Goal: Transaction & Acquisition: Purchase product/service

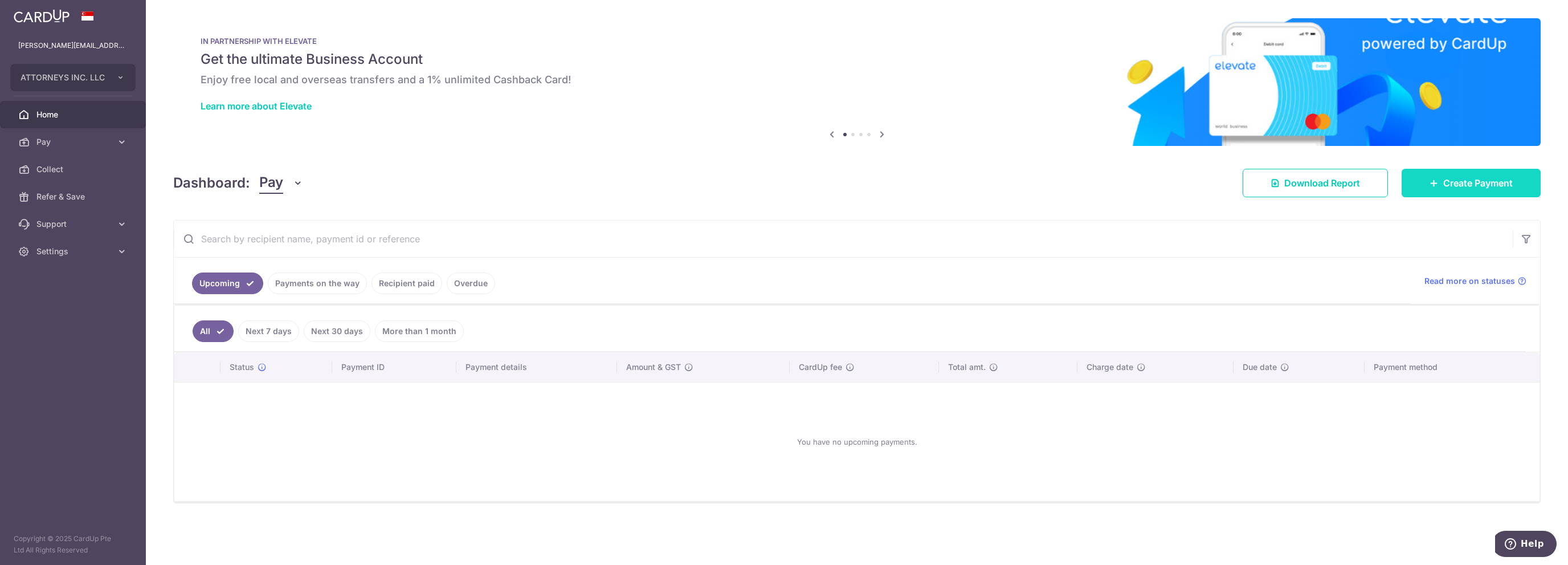
click at [1486, 177] on span "Create Payment" at bounding box center [1477, 183] width 69 height 14
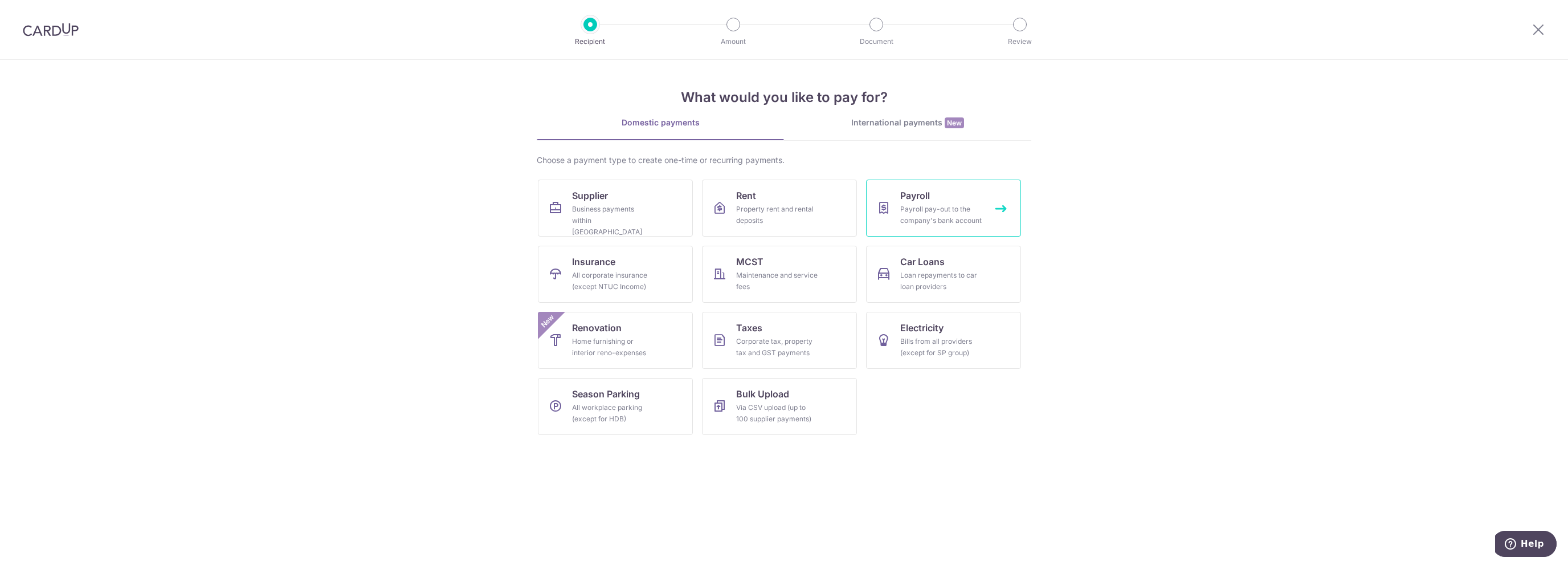
click at [960, 206] on div "Payroll pay-out to the company's bank account" at bounding box center [941, 214] width 82 height 22
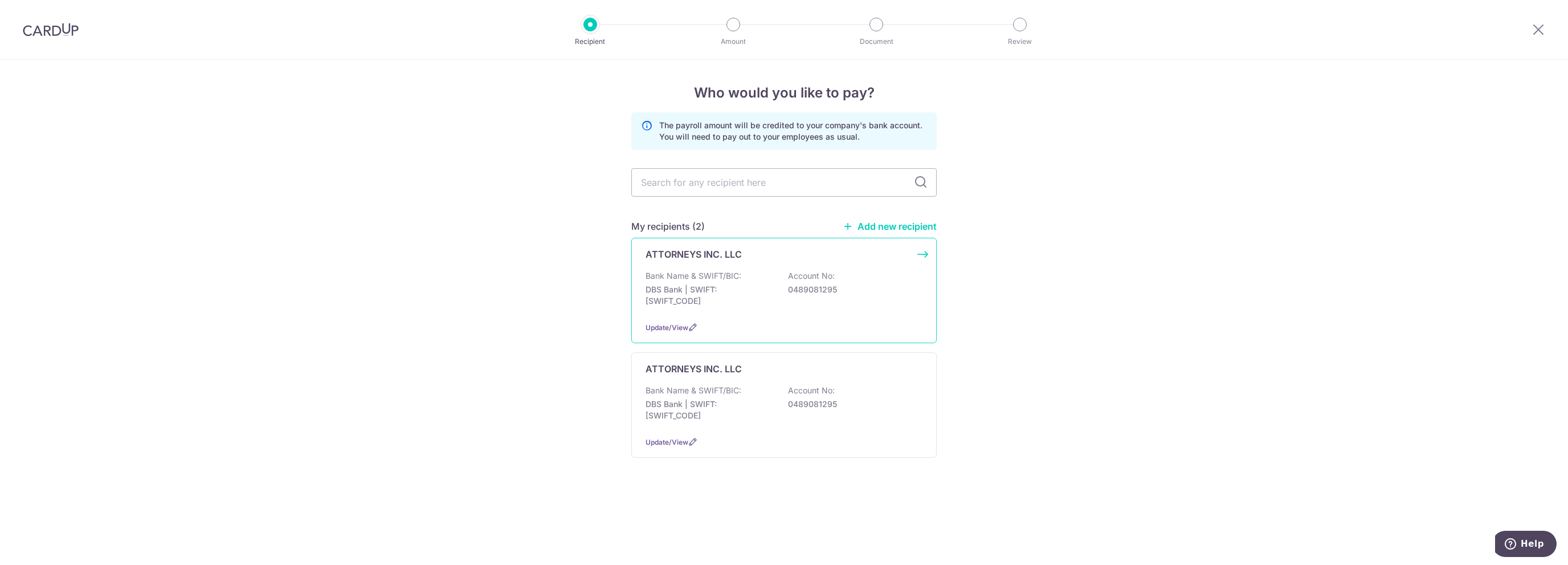
click at [774, 284] on div "Bank Name & SWIFT/BIC: DBS Bank | SWIFT: DBSSSGSGXXX Account No: 0489081295" at bounding box center [784, 291] width 276 height 42
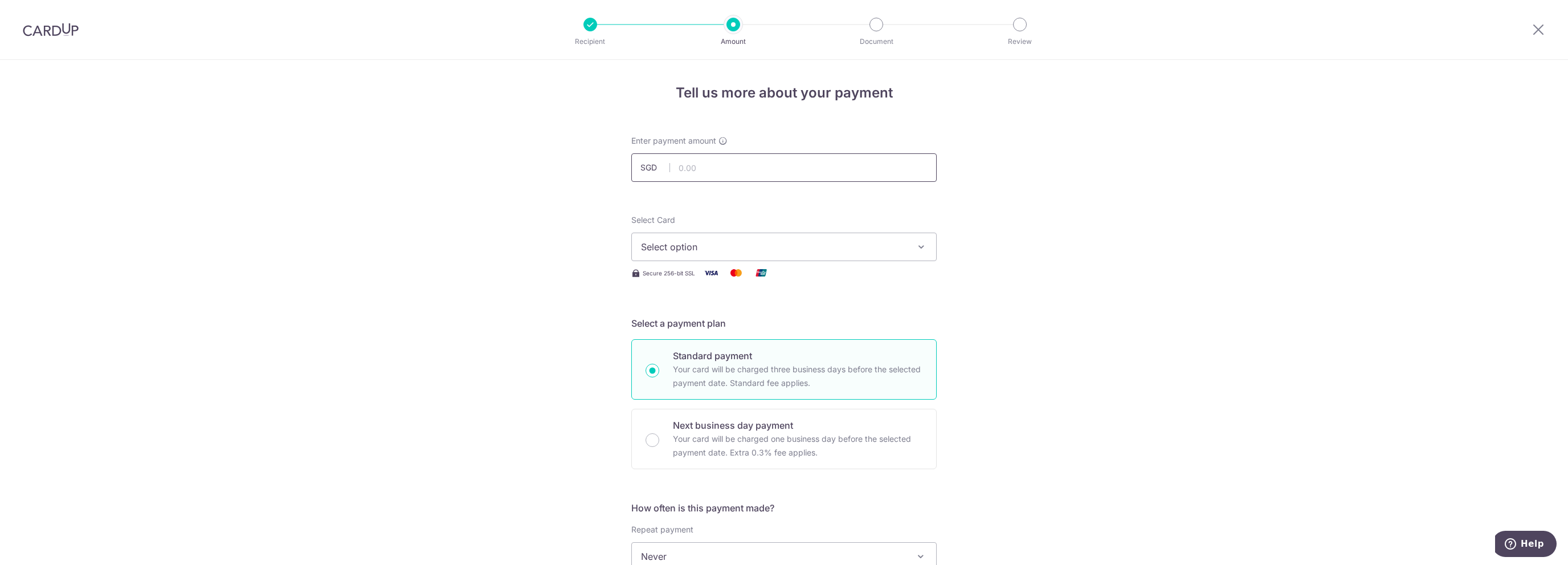
click at [739, 165] on input "text" at bounding box center [784, 167] width 305 height 29
type input "50,000.00"
click at [821, 255] on button "Select option" at bounding box center [784, 246] width 305 height 29
click at [759, 314] on link "**** 2464" at bounding box center [784, 328] width 304 height 28
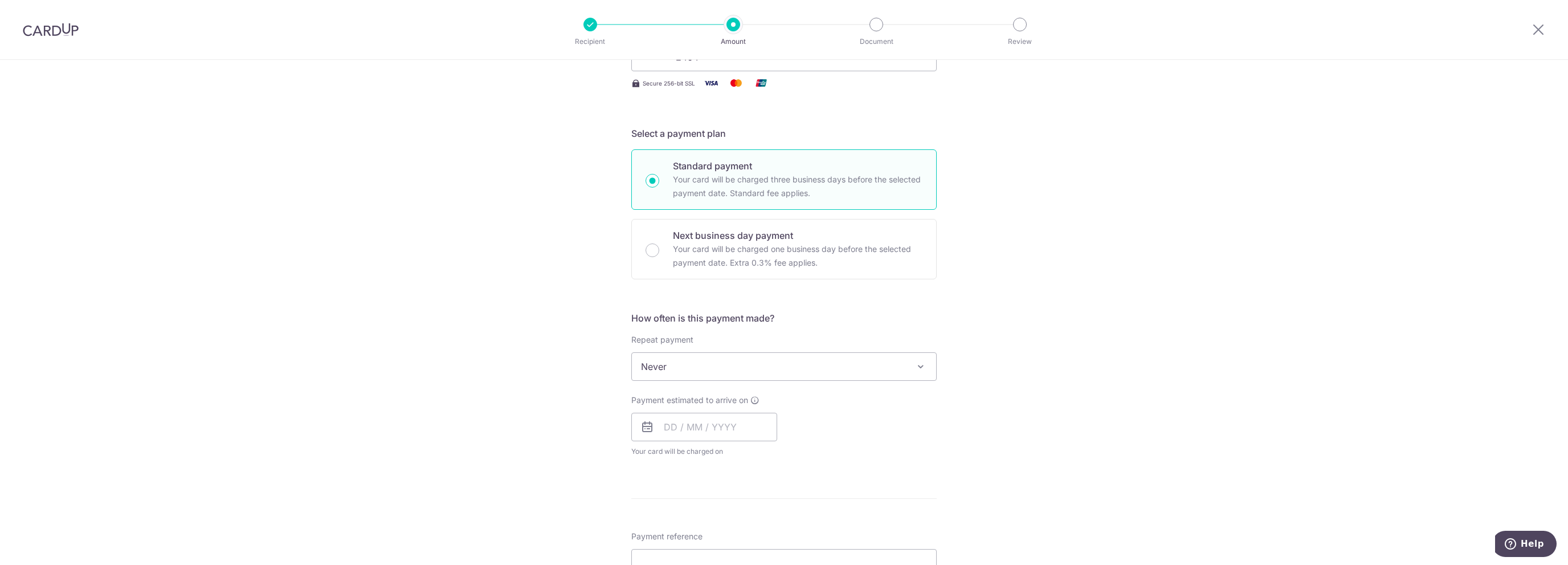
click at [650, 429] on icon at bounding box center [647, 427] width 14 height 14
click at [676, 424] on input "text" at bounding box center [704, 426] width 146 height 29
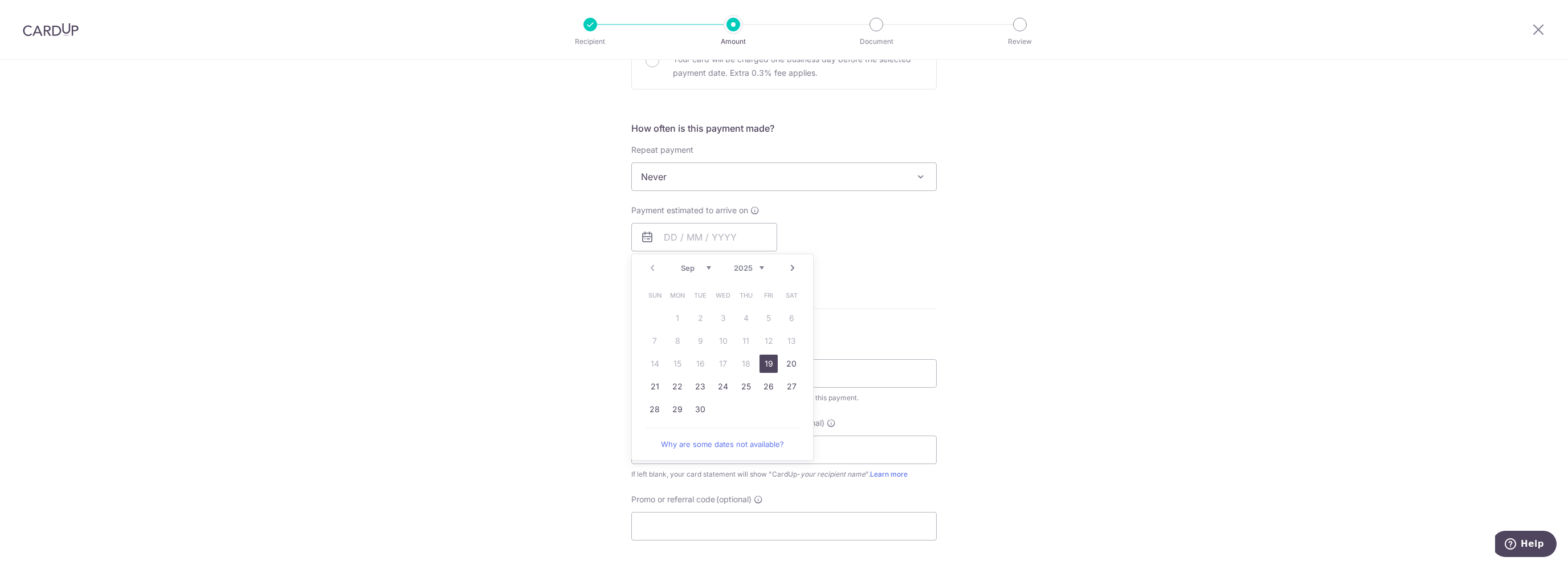
click at [767, 362] on link "19" at bounding box center [768, 363] width 18 height 18
type input "[DATE]"
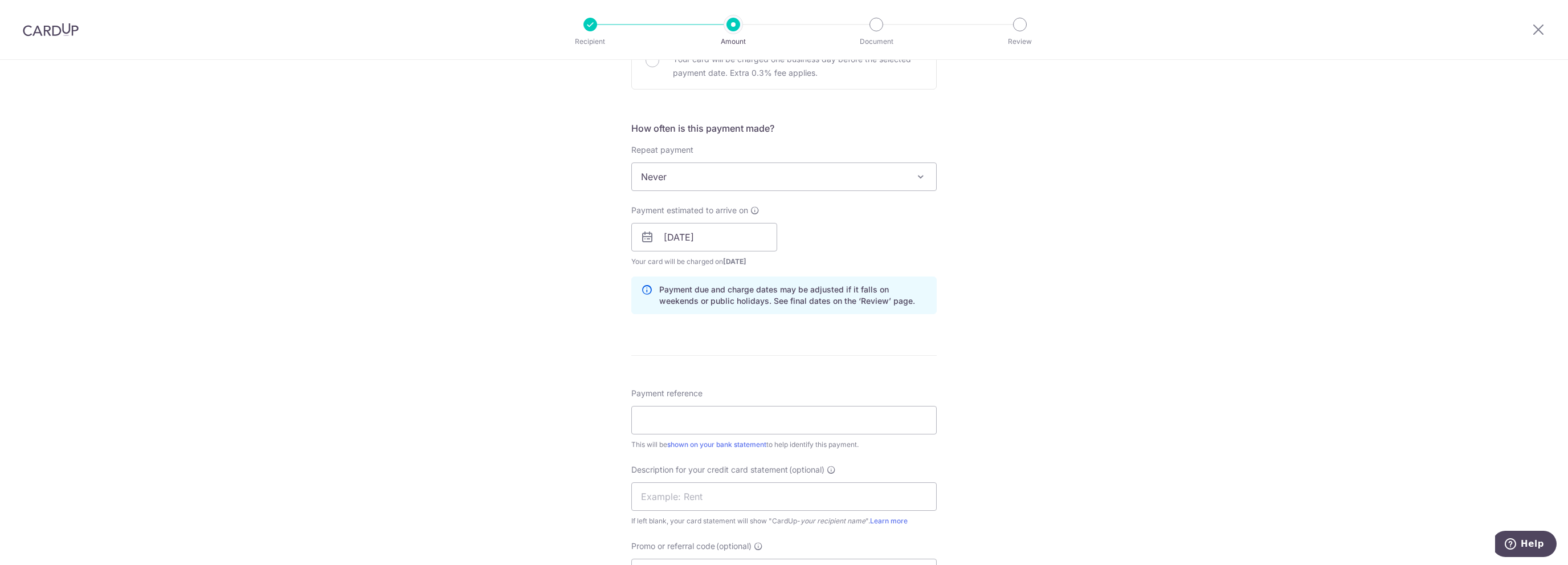
click at [1027, 269] on div "Tell us more about your payment Enter payment amount SGD 50,000.00 50000.00 Sel…" at bounding box center [784, 251] width 1568 height 1142
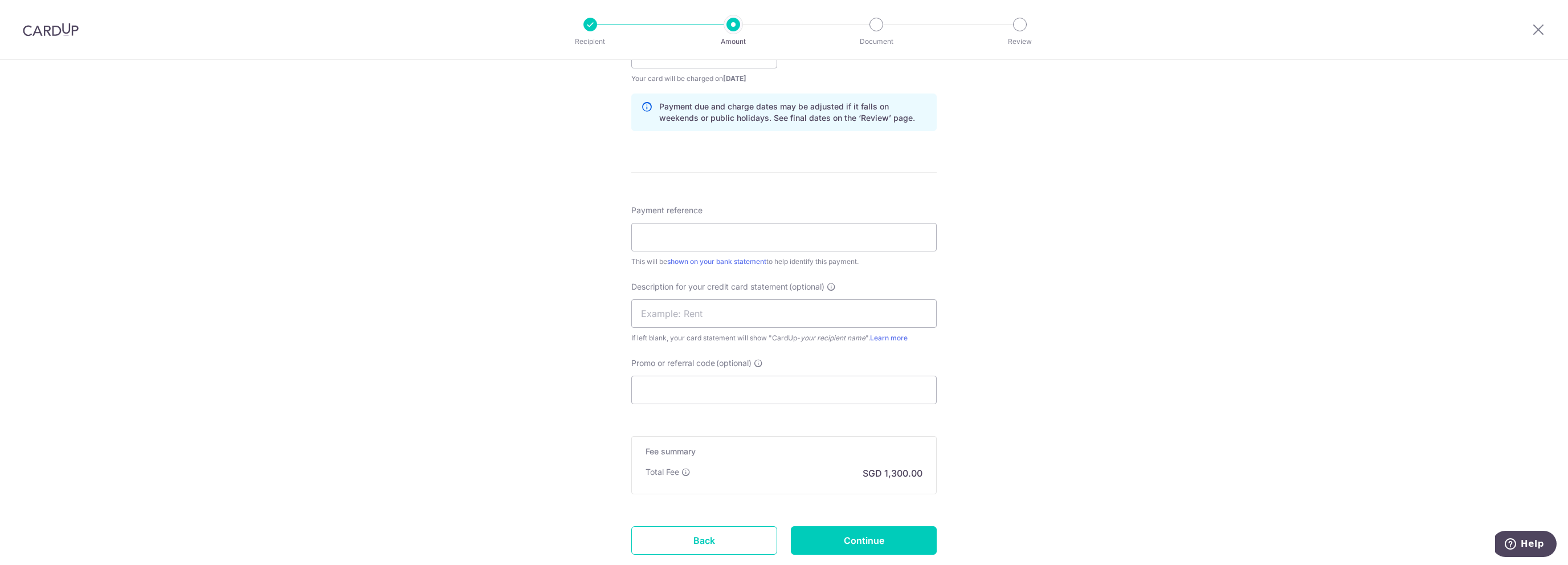
scroll to position [569, 0]
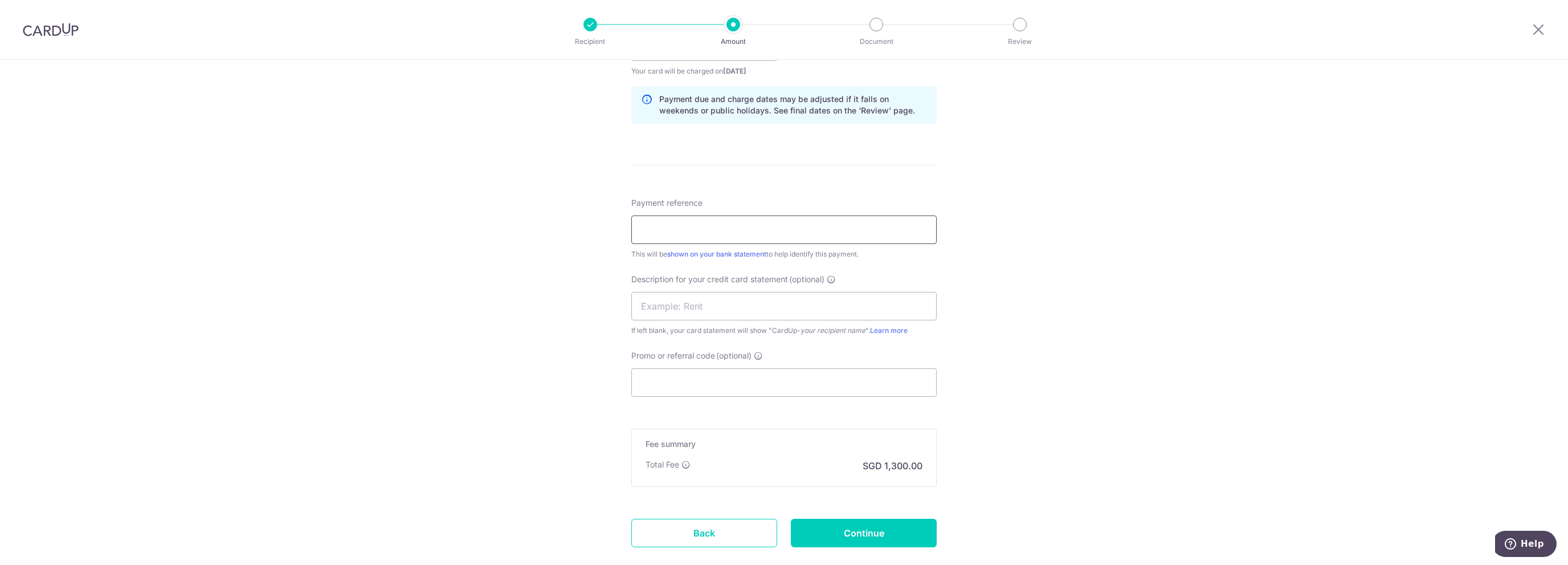
click at [854, 233] on input "Payment reference" at bounding box center [784, 229] width 305 height 29
type input "SEPTEMBER SALARY"
click at [784, 312] on input "text" at bounding box center [784, 306] width 305 height 29
type input "AI SEP SALARY"
click at [1028, 333] on div "Tell us more about your payment Enter payment amount SGD 50,000.00 50000.00 Sel…" at bounding box center [784, 61] width 1568 height 1142
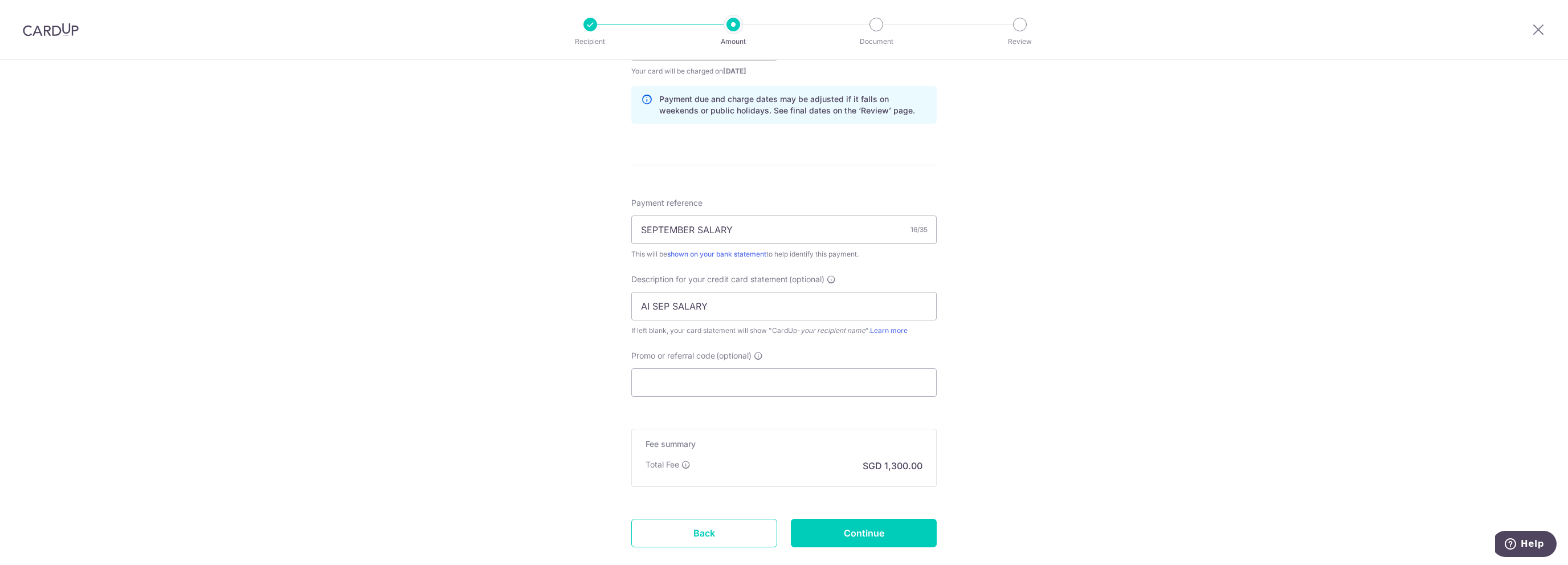
scroll to position [636, 0]
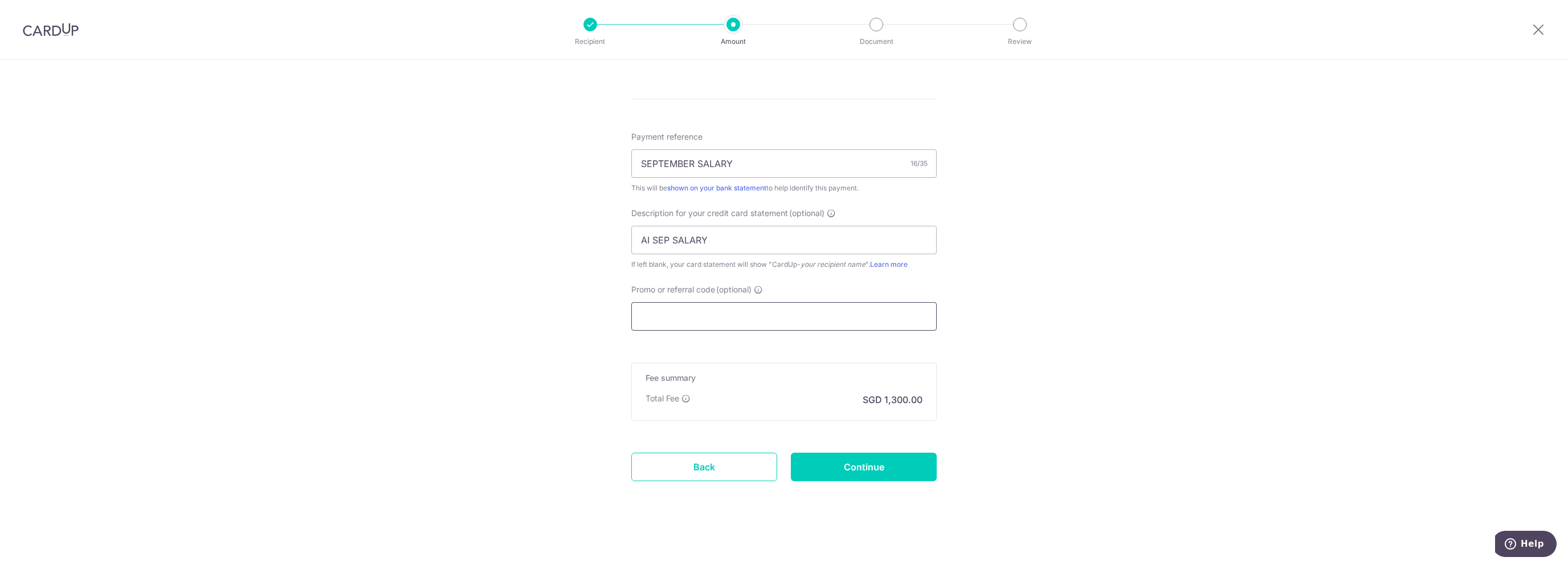
click at [847, 314] on input "Promo or referral code (optional)" at bounding box center [784, 316] width 305 height 29
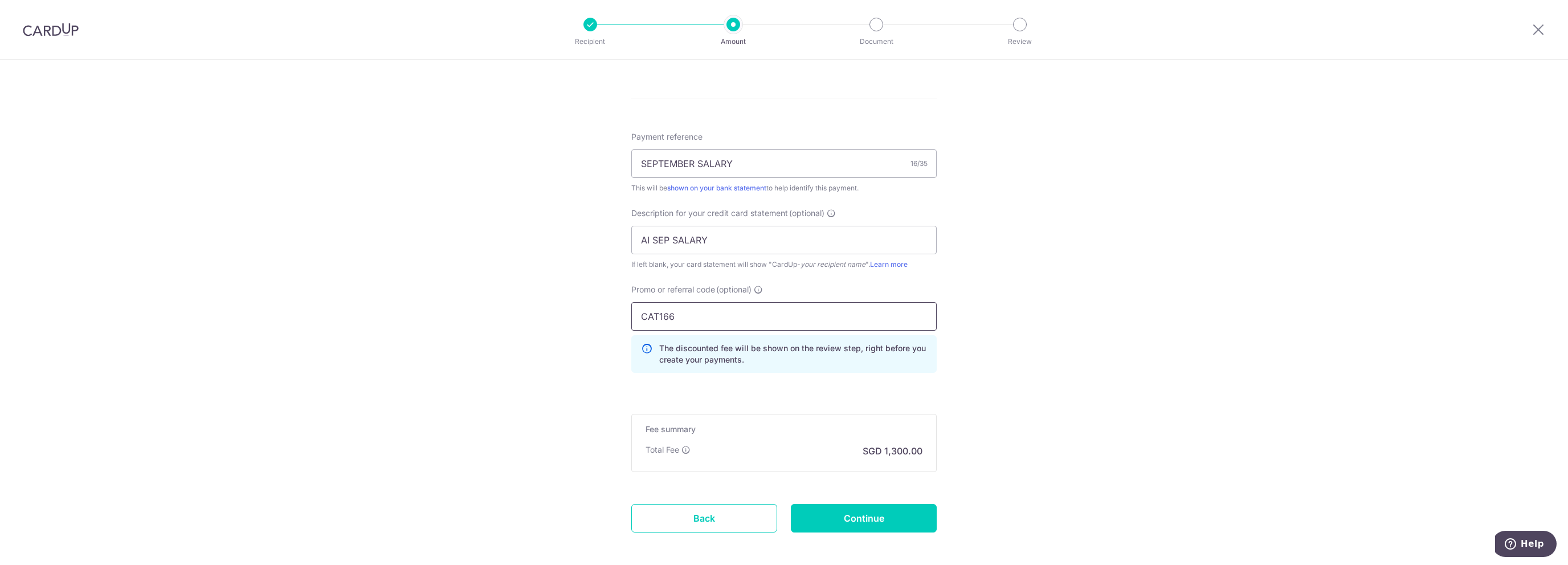
type input "CAT166"
click at [1113, 453] on div "Tell us more about your payment Enter payment amount SGD 50,000.00 50000.00 Sel…" at bounding box center [784, 21] width 1568 height 1194
click at [852, 515] on input "Continue" at bounding box center [863, 517] width 146 height 29
type input "Create Schedule"
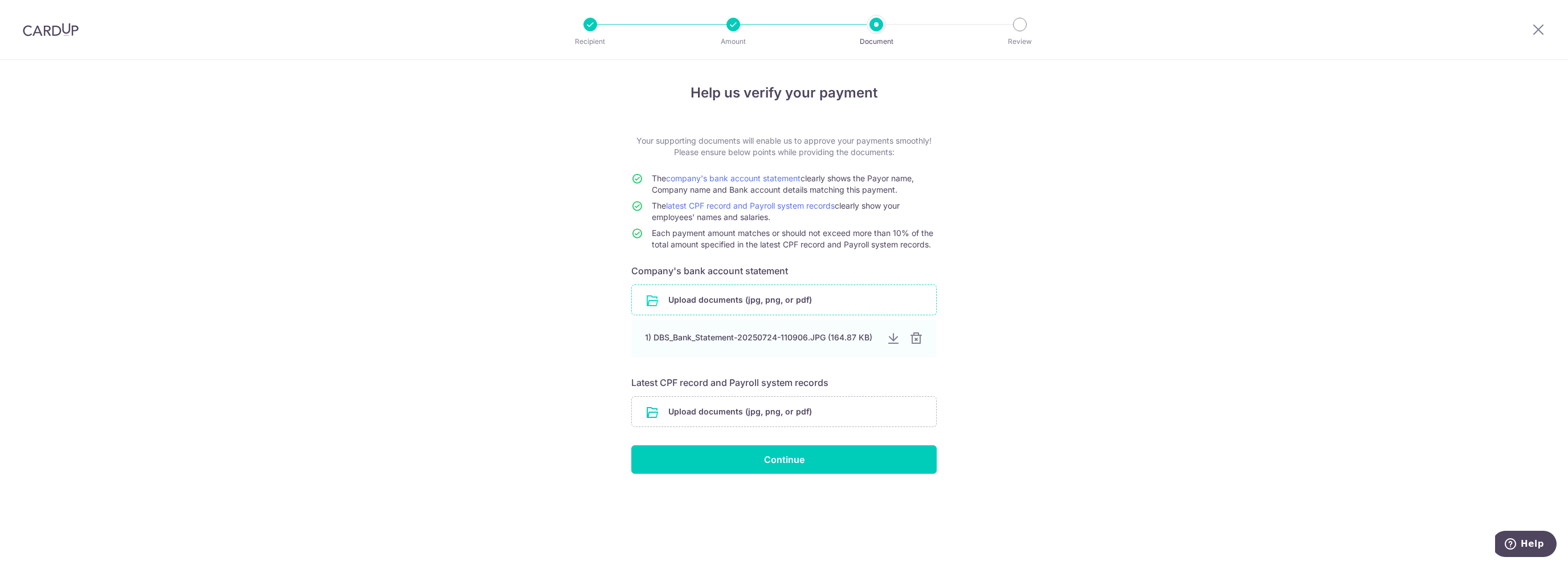
click at [741, 300] on input "file" at bounding box center [784, 300] width 304 height 29
click at [775, 409] on input "file" at bounding box center [784, 411] width 304 height 29
click at [783, 401] on input "file" at bounding box center [784, 411] width 304 height 29
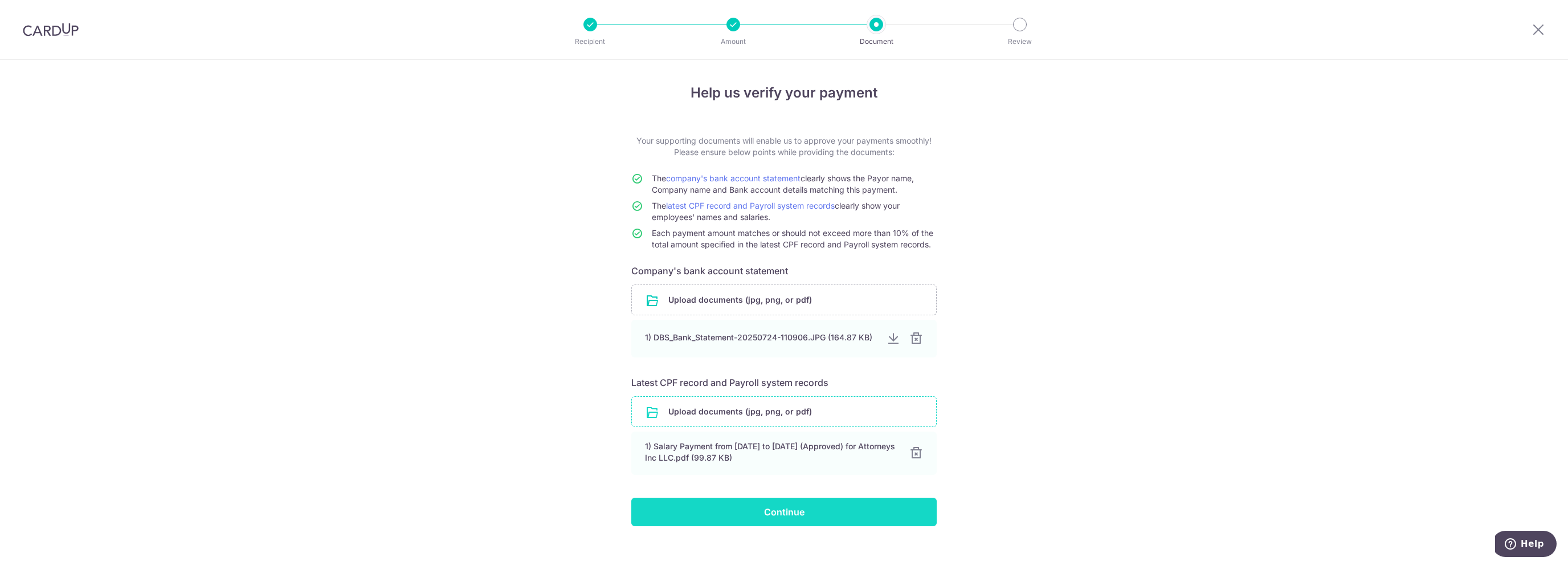
click at [809, 514] on input "Continue" at bounding box center [784, 511] width 305 height 29
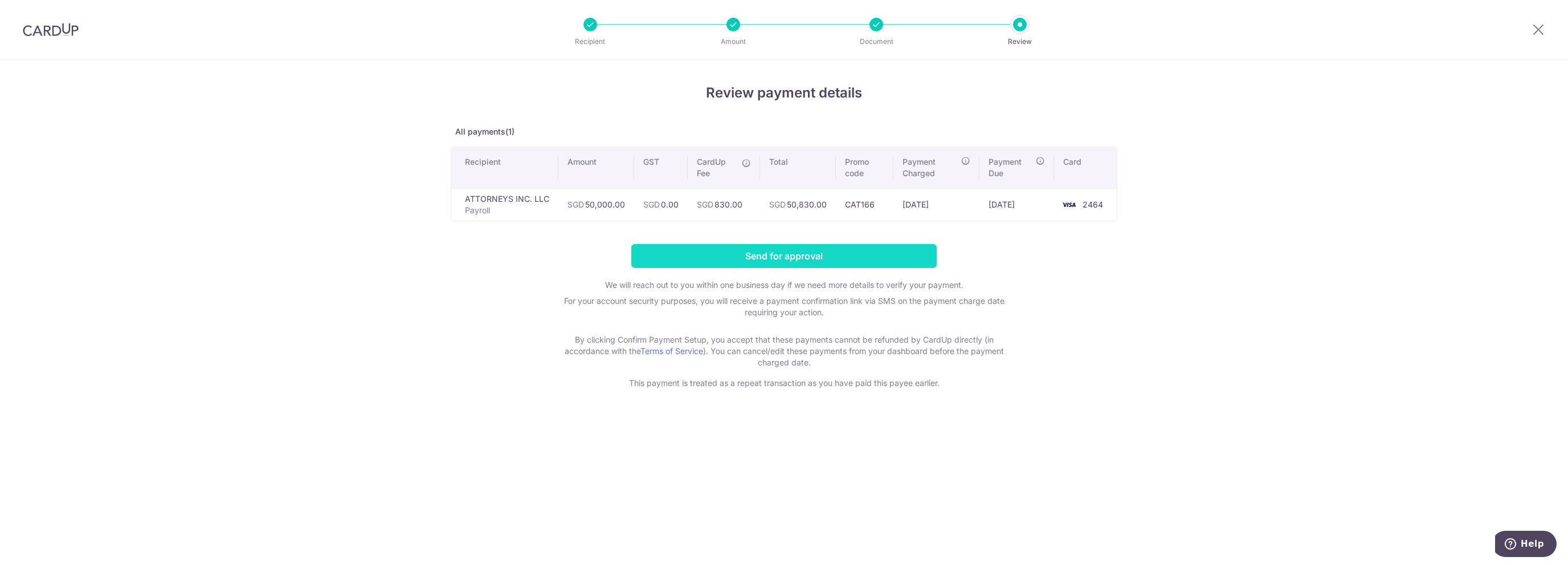
click at [824, 259] on input "Send for approval" at bounding box center [784, 256] width 305 height 24
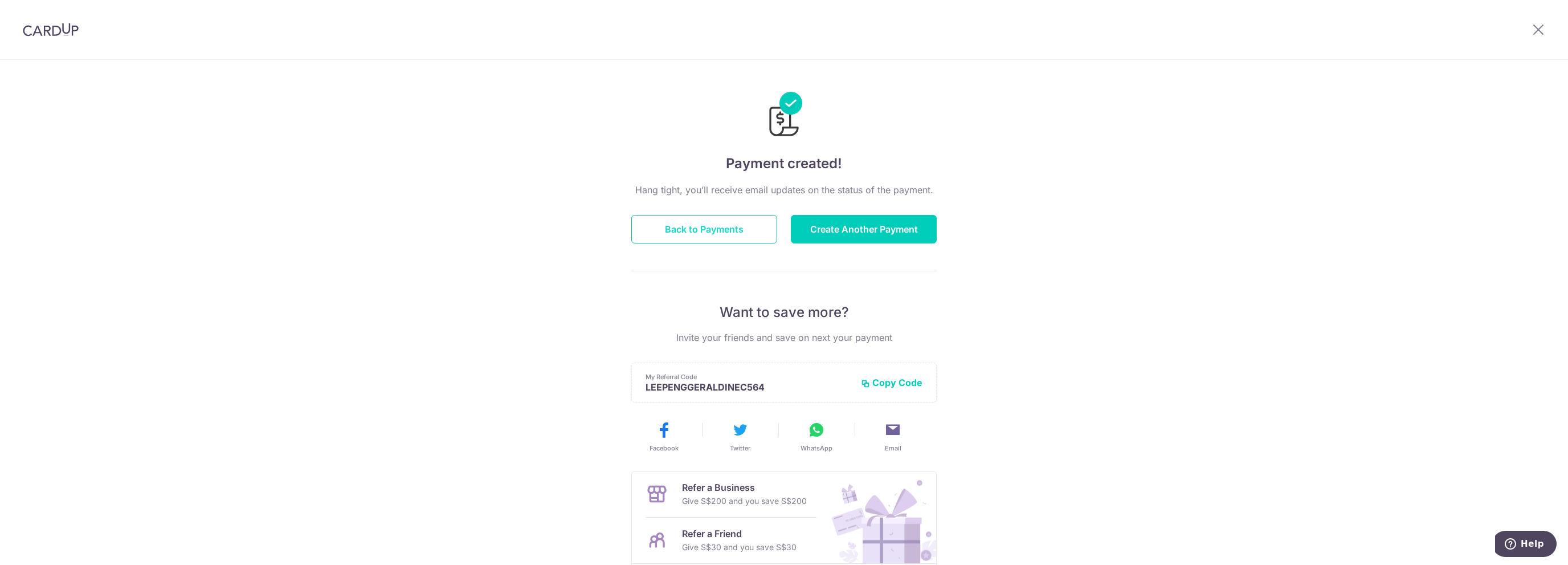
click at [708, 225] on button "Back to Payments" at bounding box center [704, 229] width 146 height 29
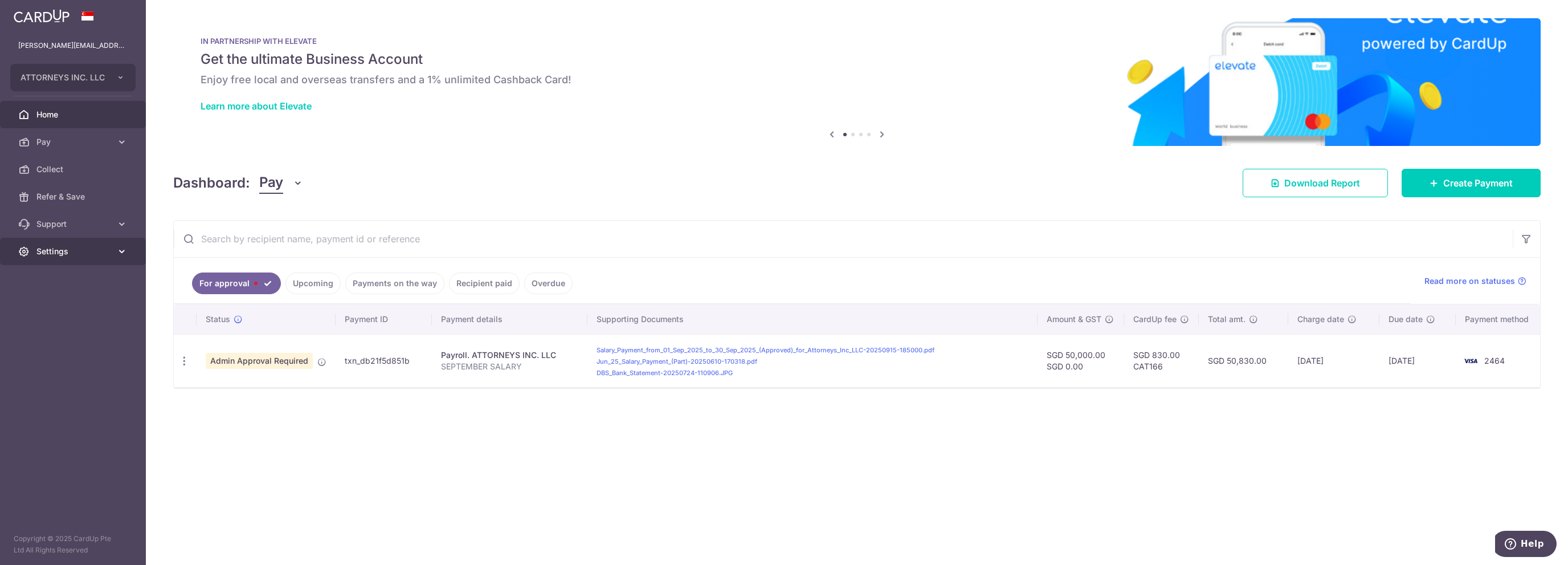
click at [78, 250] on span "Settings" at bounding box center [73, 251] width 75 height 11
click at [65, 307] on span "Logout" at bounding box center [73, 306] width 75 height 11
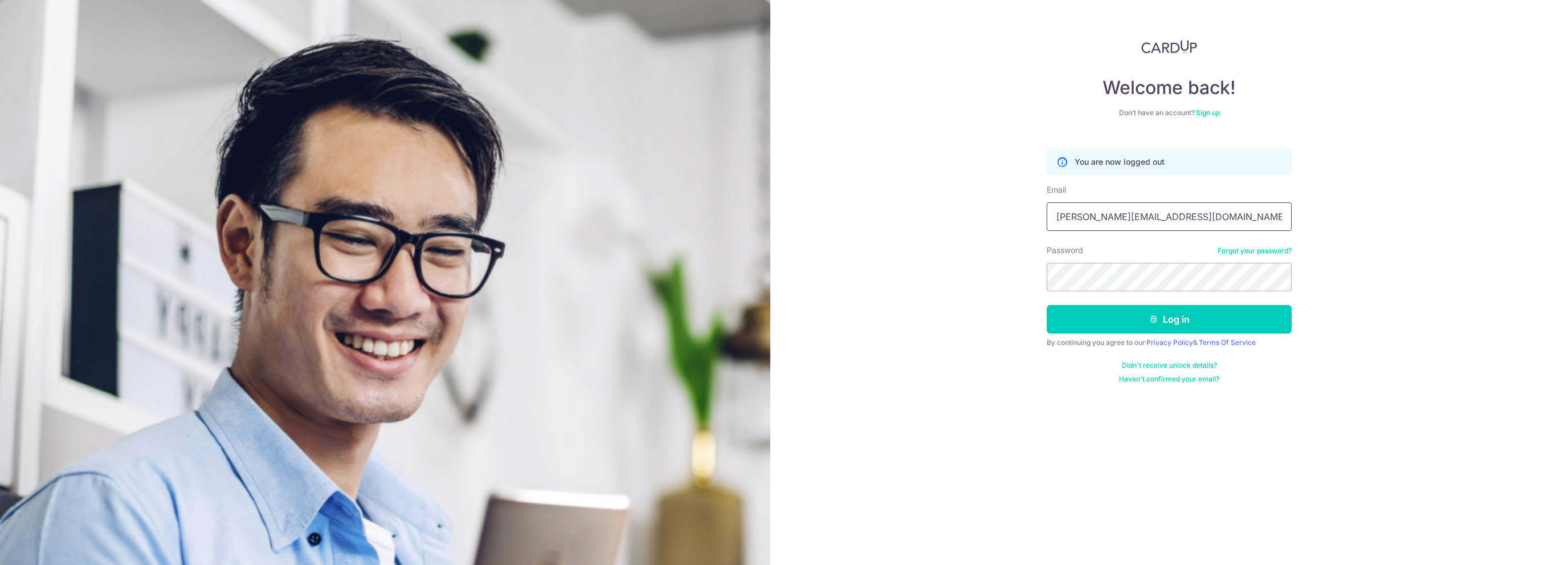
click at [1194, 222] on input "geraldinechoo@attorneys.com.sg" at bounding box center [1169, 216] width 245 height 29
type input "[PERSON_NAME][EMAIL_ADDRESS][DOMAIN_NAME]"
click at [1163, 319] on button "Log in" at bounding box center [1169, 319] width 245 height 29
